Goal: Transaction & Acquisition: Purchase product/service

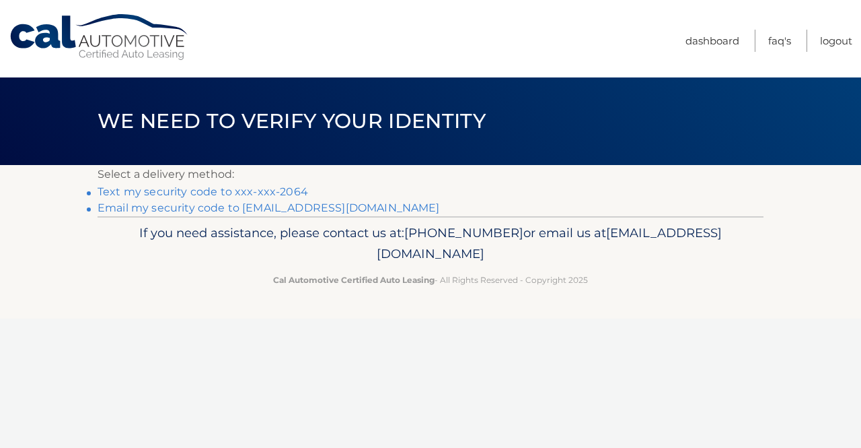
click at [250, 187] on link "Text my security code to xxx-xxx-2064" at bounding box center [203, 191] width 211 height 13
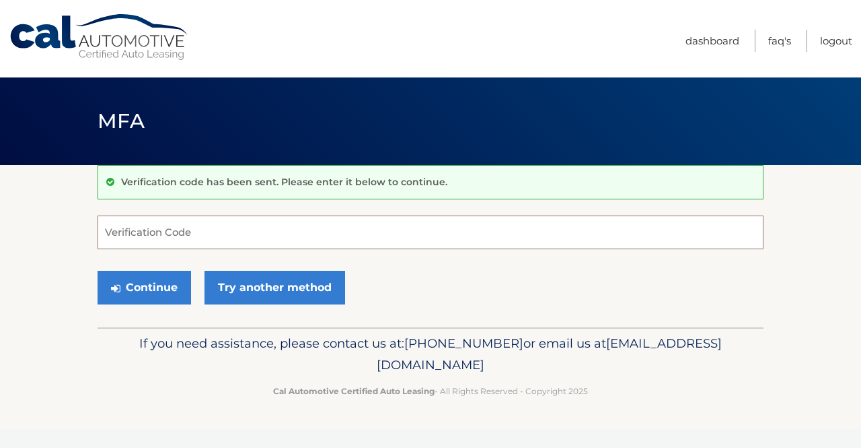
click at [231, 238] on input "Verification Code" at bounding box center [431, 232] width 666 height 34
click at [229, 239] on input "Verification Code" at bounding box center [431, 232] width 666 height 34
type input "2"
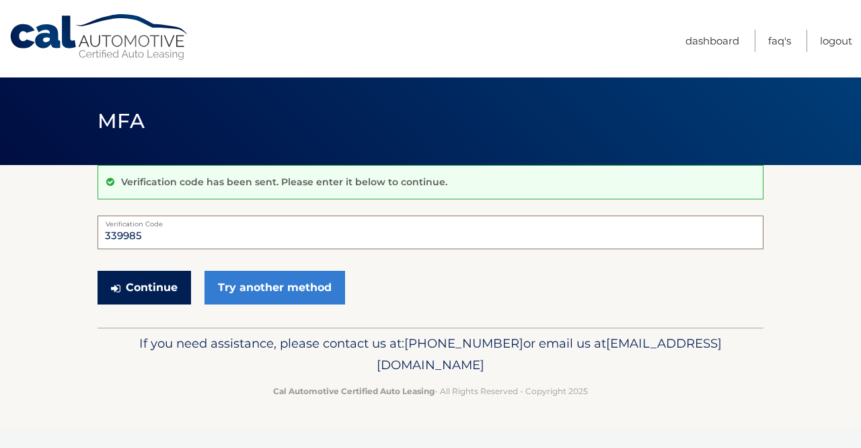
type input "339985"
click at [176, 285] on button "Continue" at bounding box center [145, 288] width 94 height 34
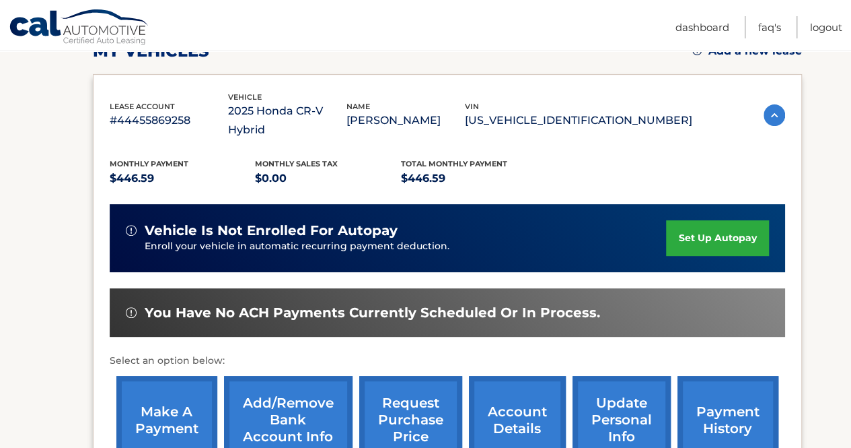
scroll to position [287, 0]
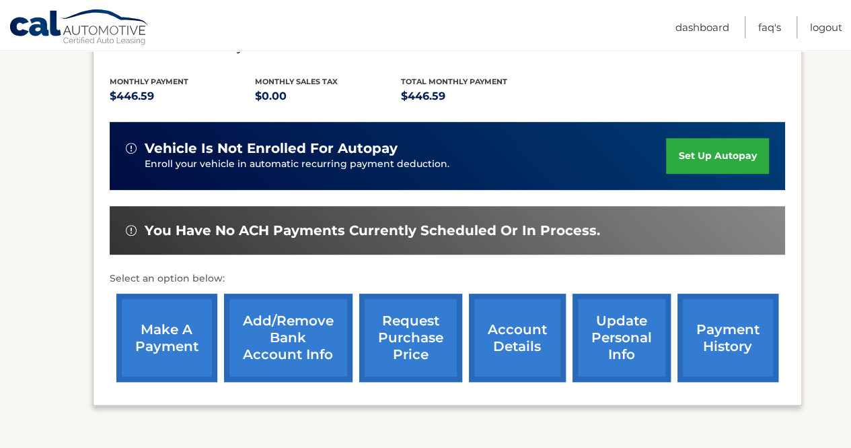
click at [164, 335] on link "make a payment" at bounding box center [166, 337] width 101 height 88
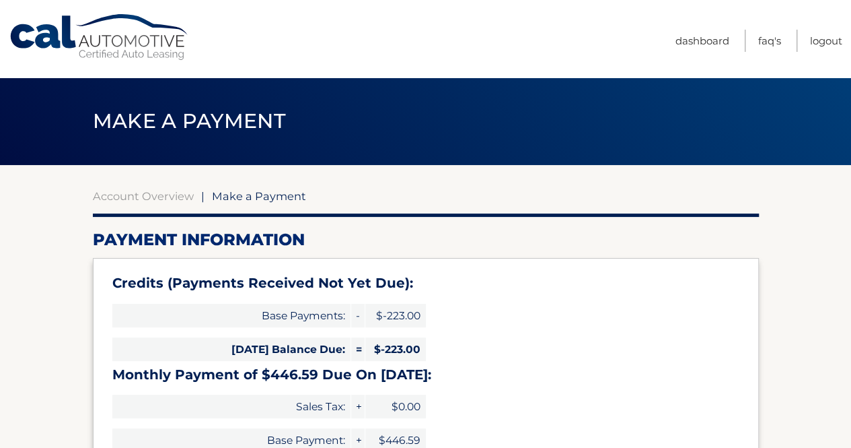
type input "223.59"
select select "NmJjZDkwMmQtZjVhYi00ZDU4LWE5YzctNTBmOWE2NzQ1YzJj"
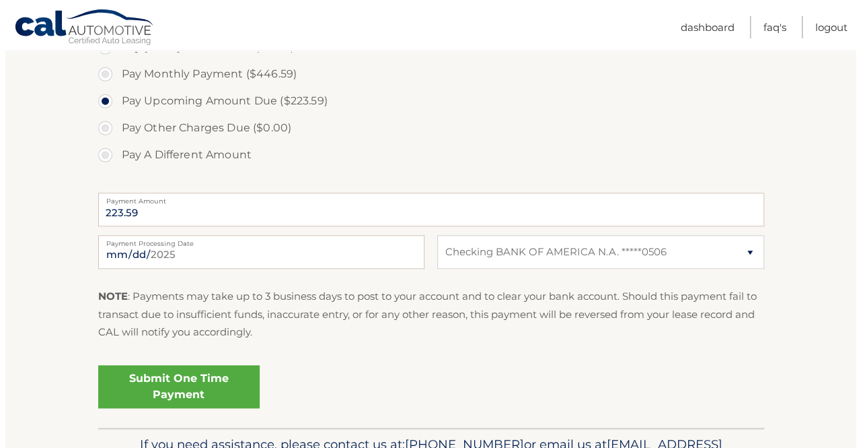
scroll to position [490, 0]
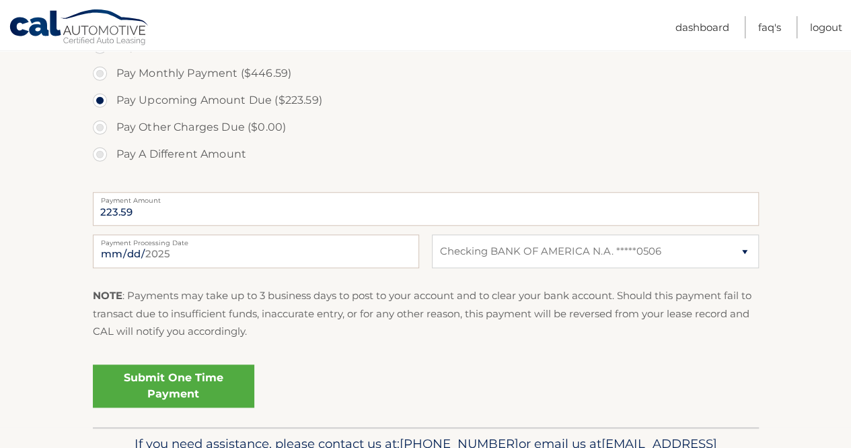
click at [210, 387] on link "Submit One Time Payment" at bounding box center [174, 385] width 162 height 43
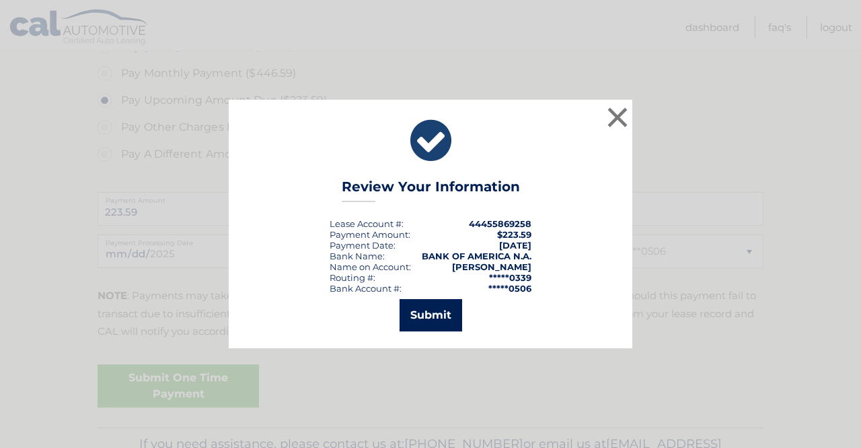
click at [427, 308] on button "Submit" at bounding box center [431, 315] width 63 height 32
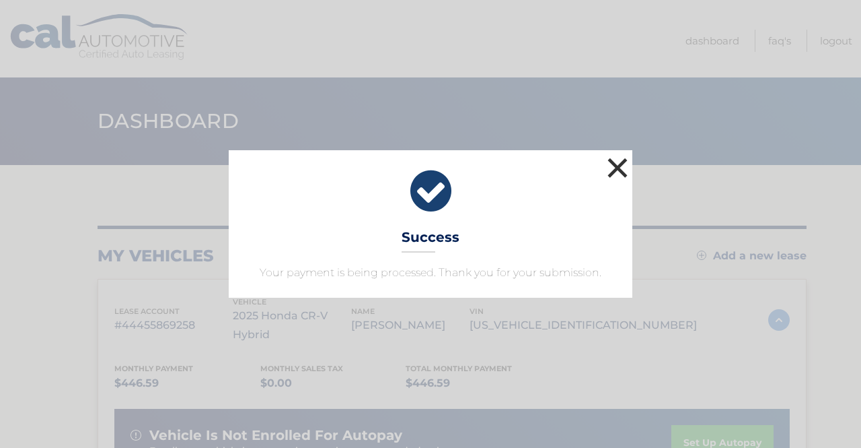
click at [622, 164] on button "×" at bounding box center [617, 167] width 27 height 27
